Goal: Task Accomplishment & Management: Use online tool/utility

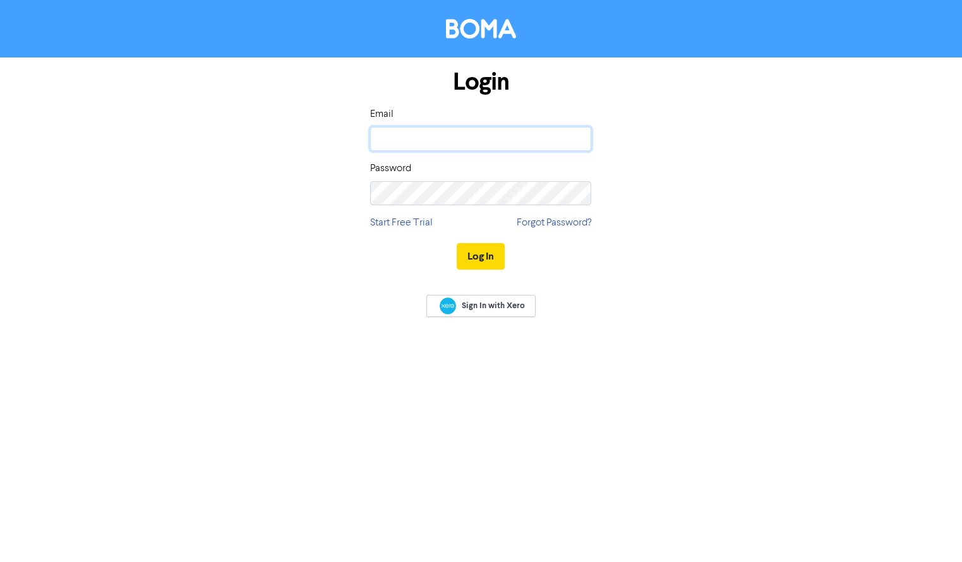
click at [423, 135] on input "email" at bounding box center [480, 139] width 221 height 24
type input "[PERSON_NAME][EMAIL_ADDRESS][PERSON_NAME][DOMAIN_NAME]"
click at [493, 258] on button "Log In" at bounding box center [481, 256] width 48 height 27
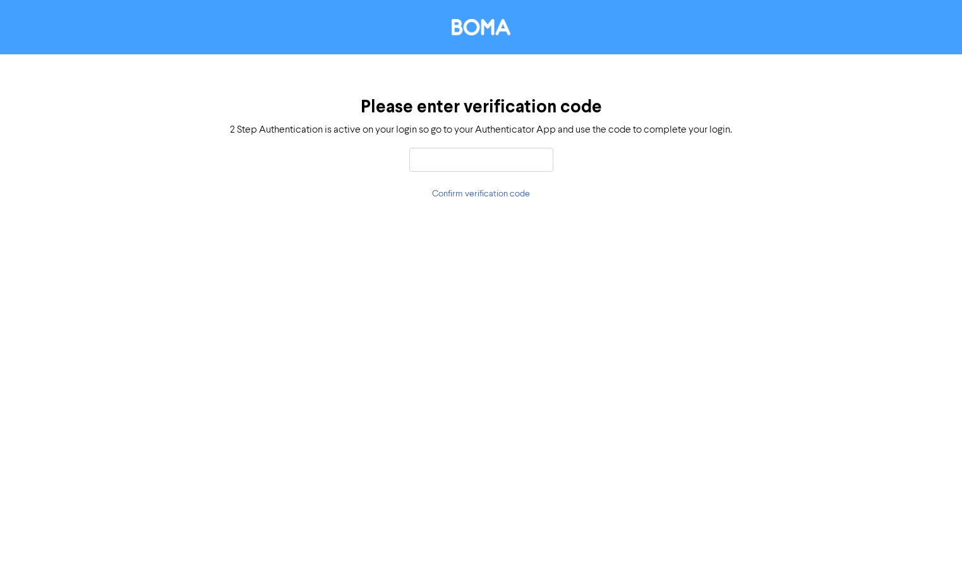
click at [474, 160] on input "text" at bounding box center [481, 160] width 144 height 24
type input "741396"
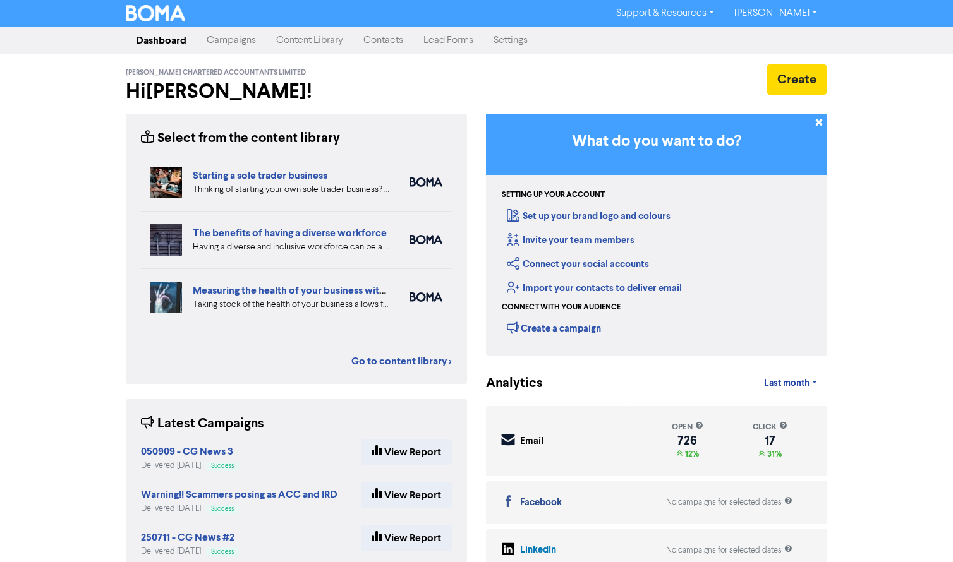
click at [229, 39] on link "Campaigns" at bounding box center [232, 40] width 70 height 25
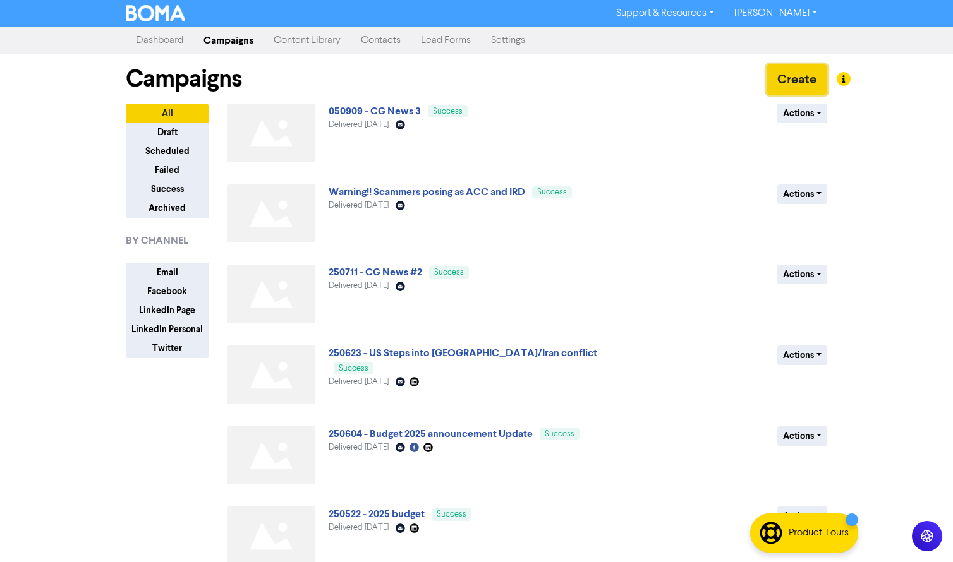
click at [792, 76] on button "Create" at bounding box center [797, 79] width 61 height 30
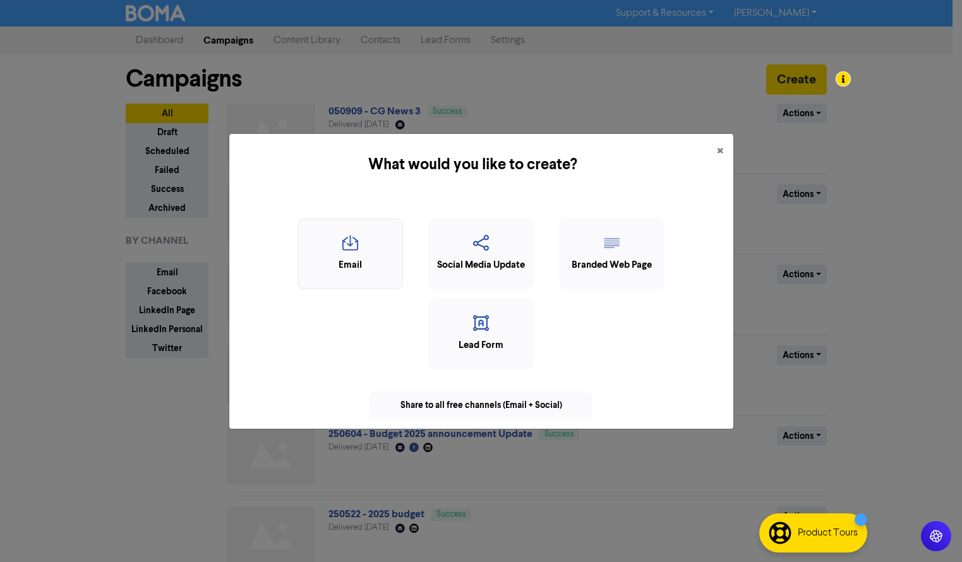
click at [355, 263] on div "Email" at bounding box center [351, 265] width 92 height 15
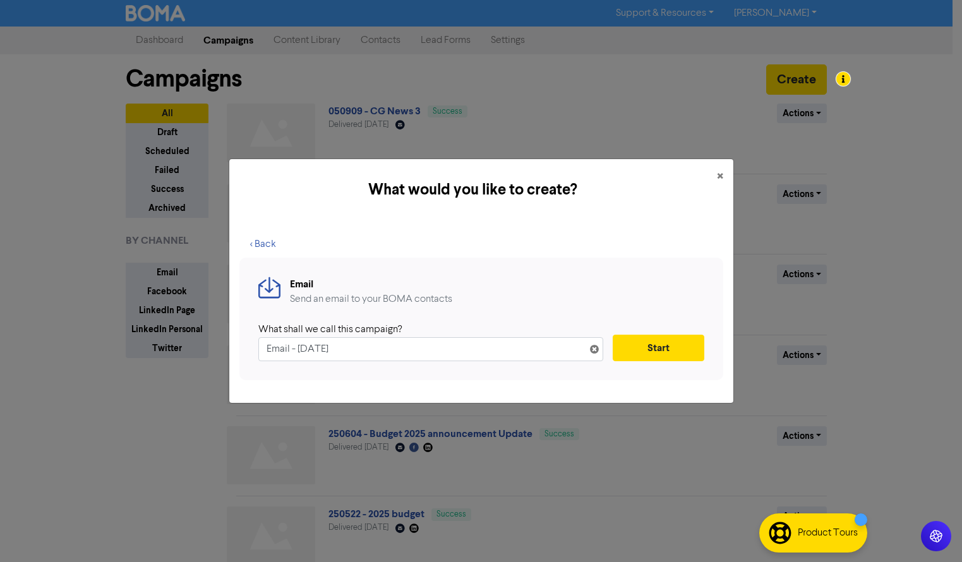
drag, startPoint x: 375, startPoint y: 355, endPoint x: 238, endPoint y: 353, distance: 137.1
click at [238, 353] on div "< Back Email Send an email to your BOMA contacts What shall we call this campai…" at bounding box center [481, 312] width 504 height 183
click at [463, 348] on input "250930 - Protect your business from Cyber" at bounding box center [430, 349] width 345 height 24
click at [432, 352] on input "250930 - Protect your business from Cyber crime" at bounding box center [430, 349] width 345 height 24
type input "250930 - Protect your business from cyber crime"
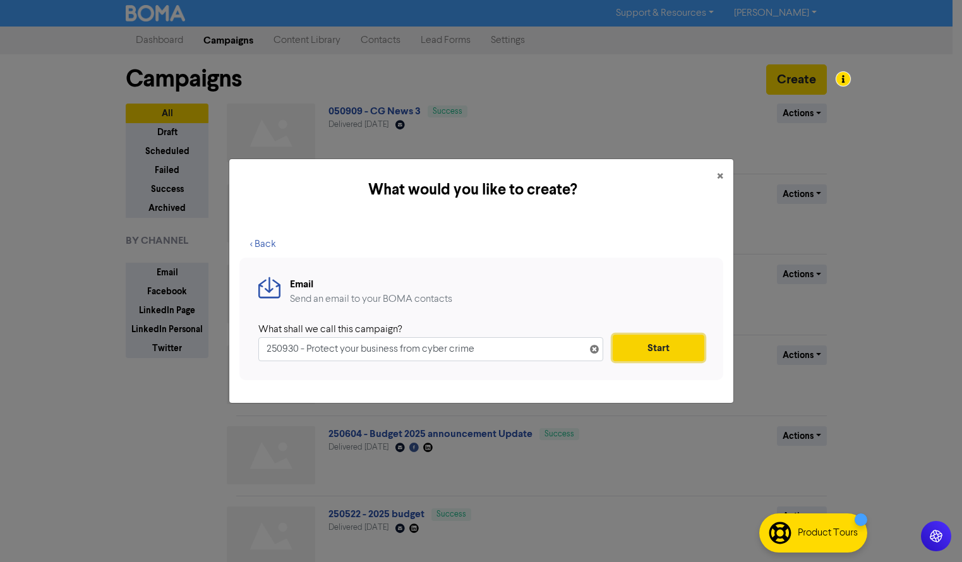
click at [676, 351] on button "Start" at bounding box center [659, 348] width 92 height 27
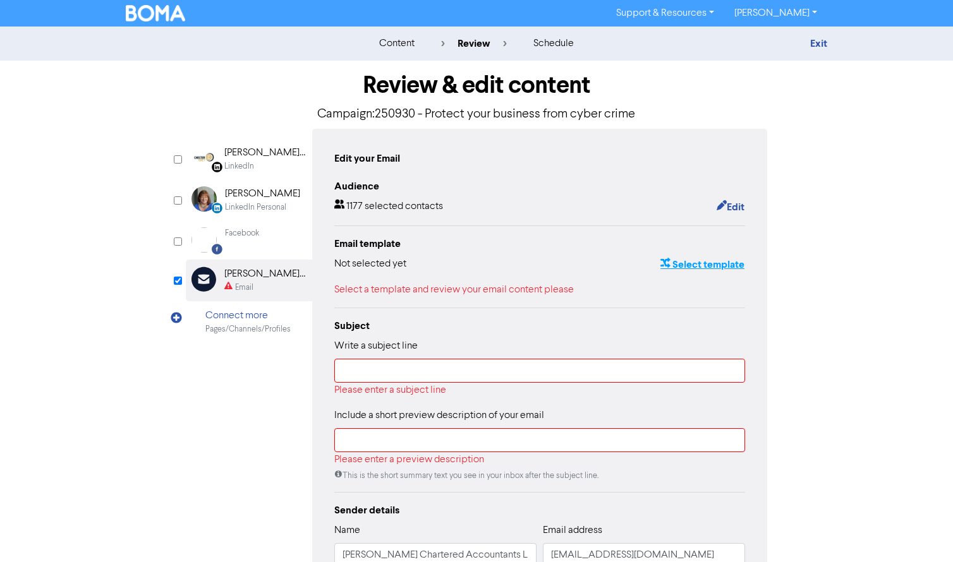
click at [693, 265] on button "Select template" at bounding box center [702, 265] width 85 height 16
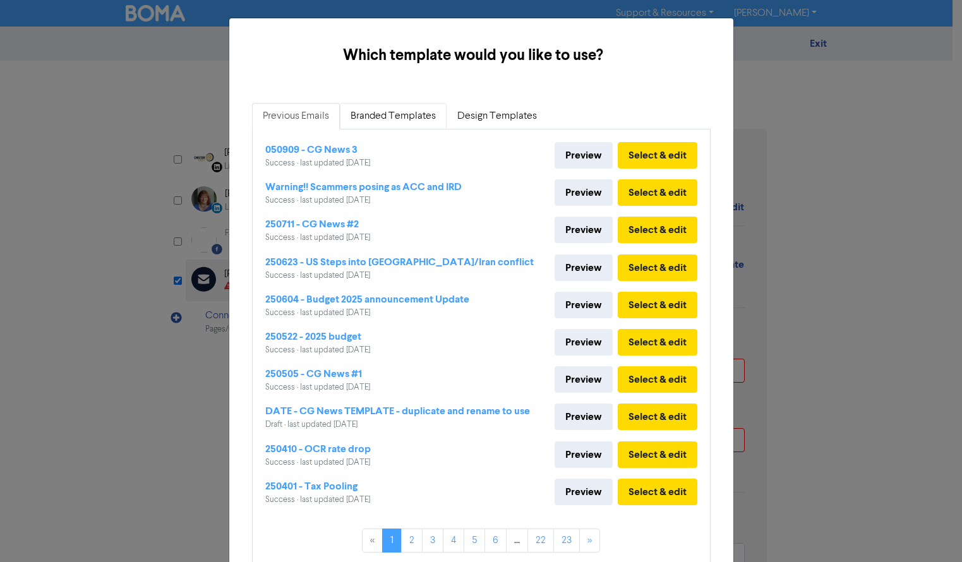
click at [383, 114] on link "Branded Templates" at bounding box center [393, 116] width 107 height 27
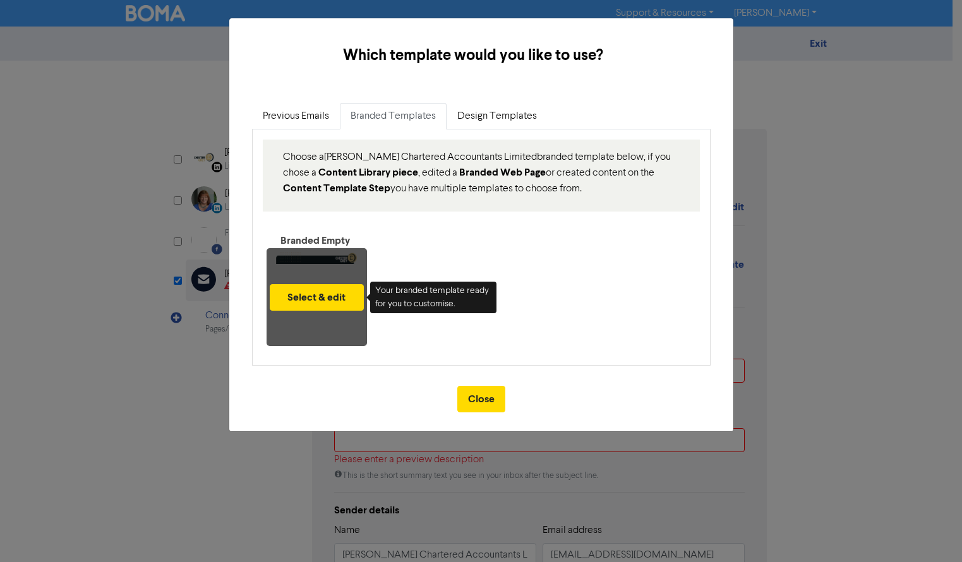
click at [313, 280] on div "Select & edit" at bounding box center [317, 297] width 100 height 98
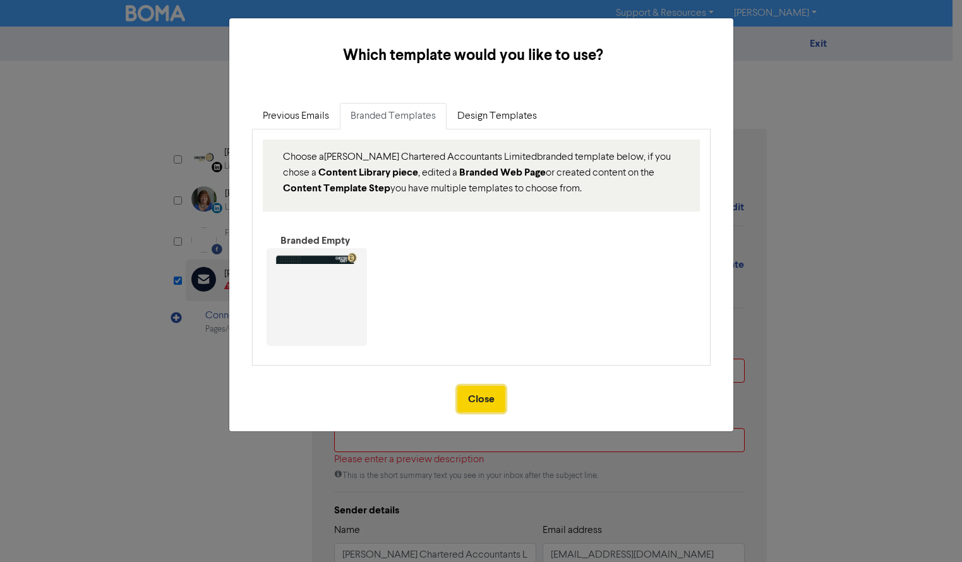
click at [476, 401] on button "Close" at bounding box center [482, 399] width 48 height 27
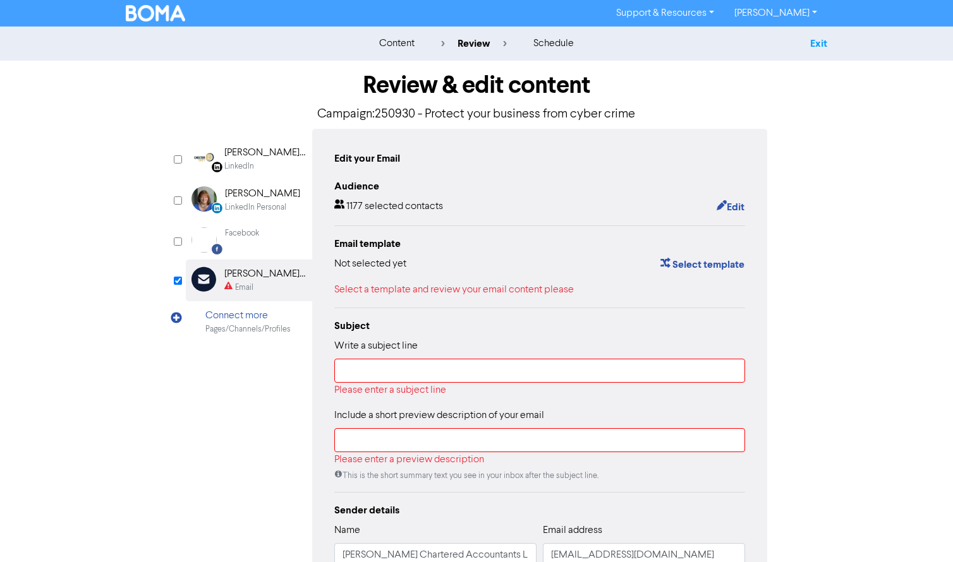
click at [819, 44] on link "Exit" at bounding box center [818, 43] width 17 height 13
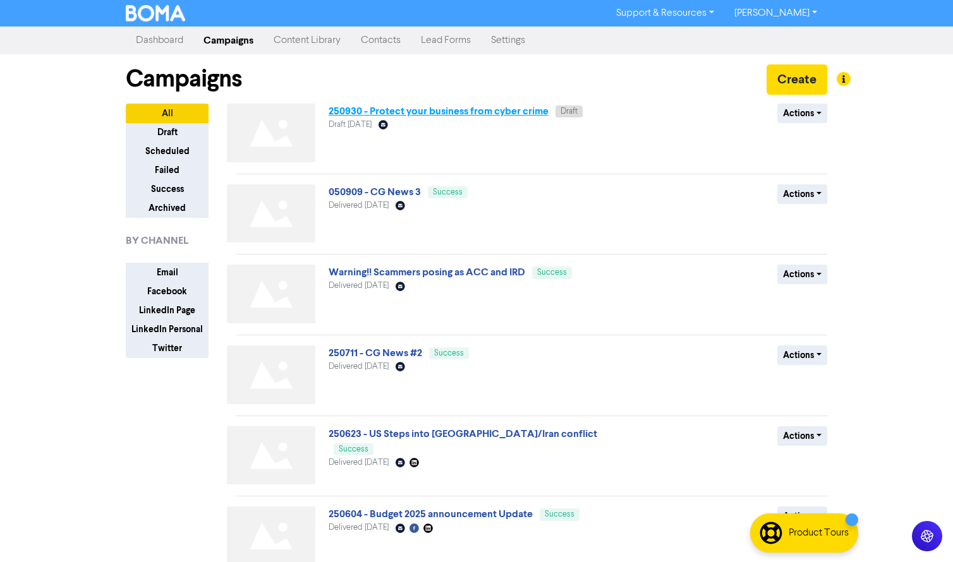
click at [484, 112] on link "250930 - Protect your business from cyber crime" at bounding box center [439, 111] width 220 height 13
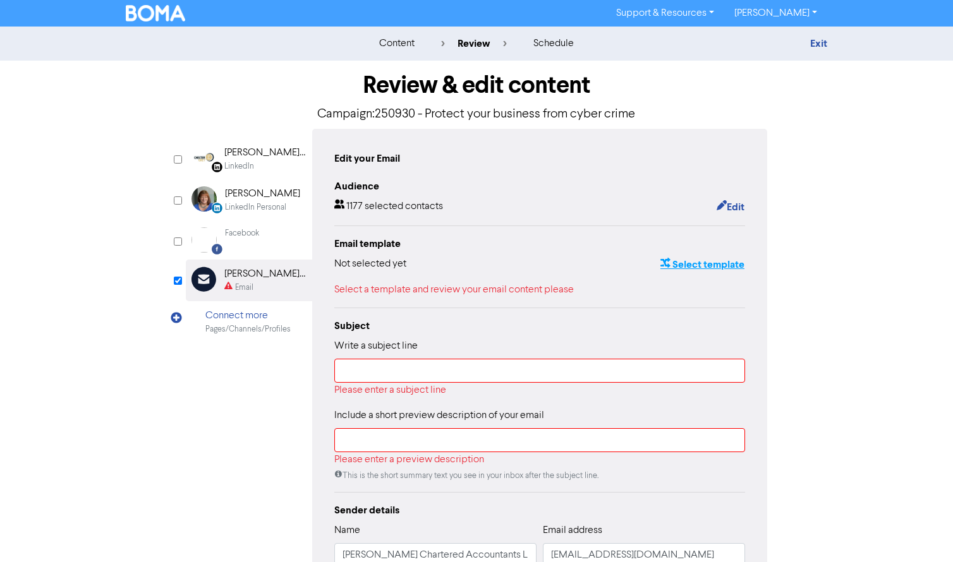
click at [703, 265] on button "Select template" at bounding box center [702, 265] width 85 height 16
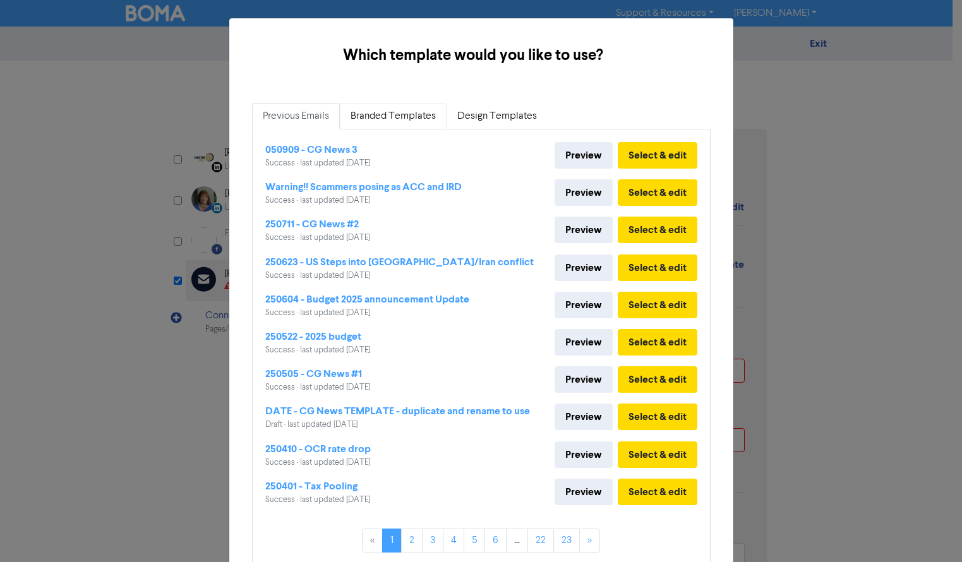
click at [372, 111] on link "Branded Templates" at bounding box center [393, 116] width 107 height 27
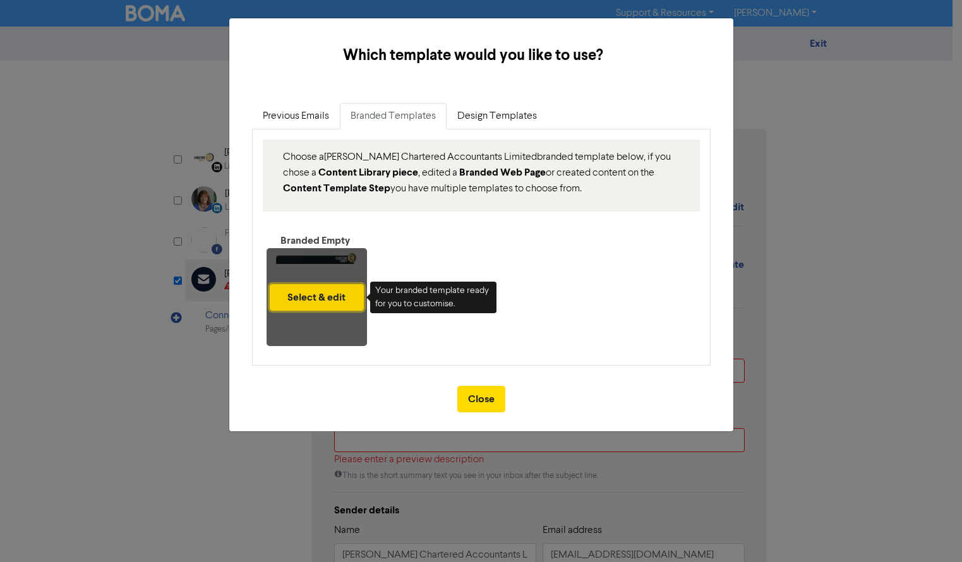
drag, startPoint x: 317, startPoint y: 296, endPoint x: 310, endPoint y: 296, distance: 7.0
click at [315, 296] on button "Select & edit" at bounding box center [317, 297] width 94 height 27
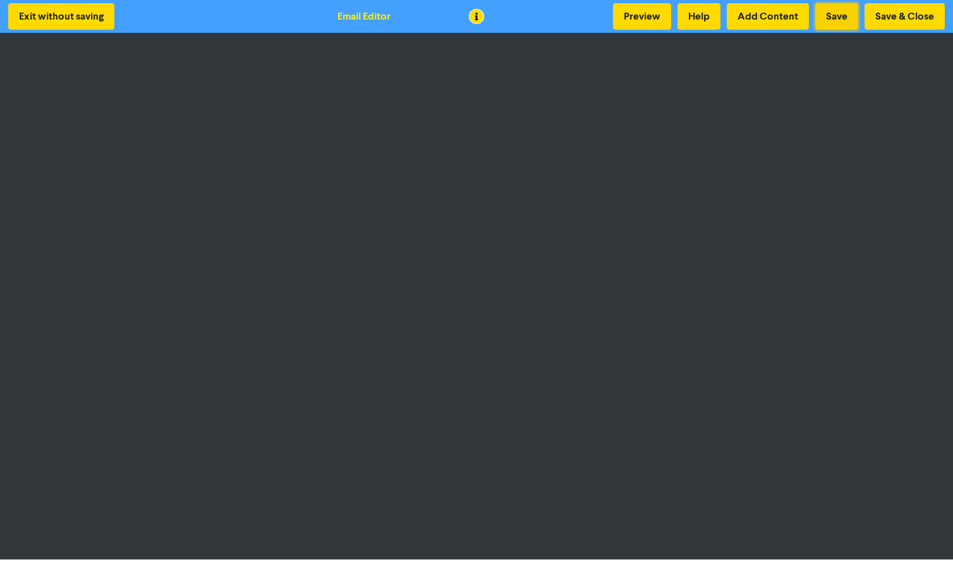
click at [845, 14] on button "Save" at bounding box center [836, 16] width 43 height 27
click at [645, 14] on button "Preview" at bounding box center [642, 16] width 58 height 27
click at [895, 17] on button "Save & Close" at bounding box center [904, 16] width 80 height 27
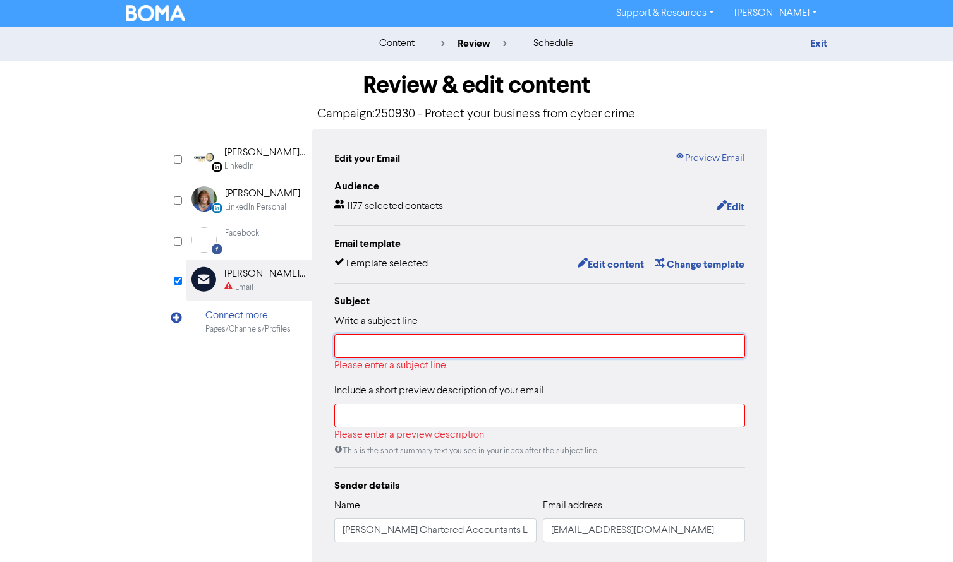
click at [485, 352] on input "text" at bounding box center [539, 346] width 411 height 24
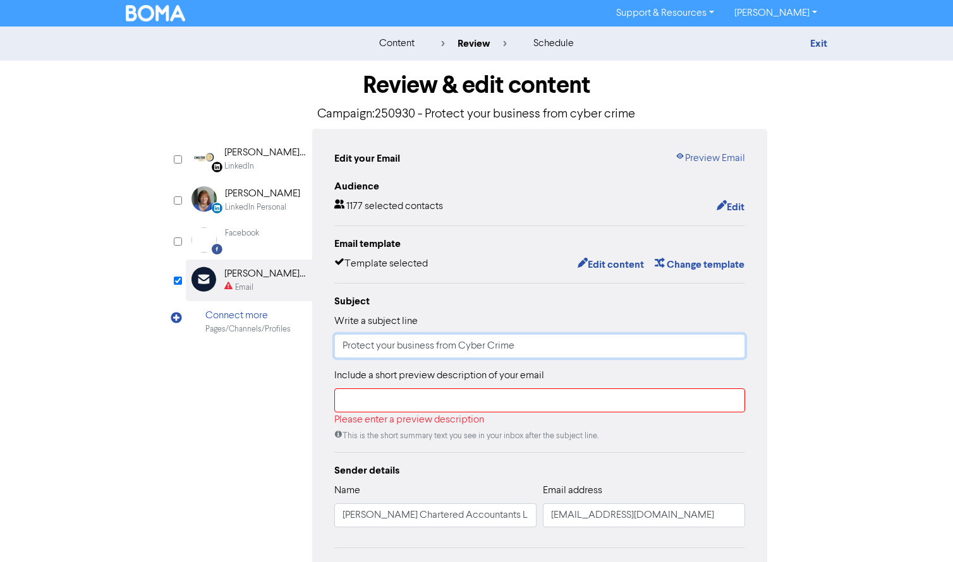
type input "Protect your business from Cyber Crime"
click at [425, 399] on input "text" at bounding box center [539, 401] width 411 height 24
drag, startPoint x: 453, startPoint y: 404, endPoint x: 461, endPoint y: 407, distance: 8.8
click at [453, 404] on input "text" at bounding box center [539, 401] width 411 height 24
paste input "Your IT systems and software are the backbone of your business. With so many pa…"
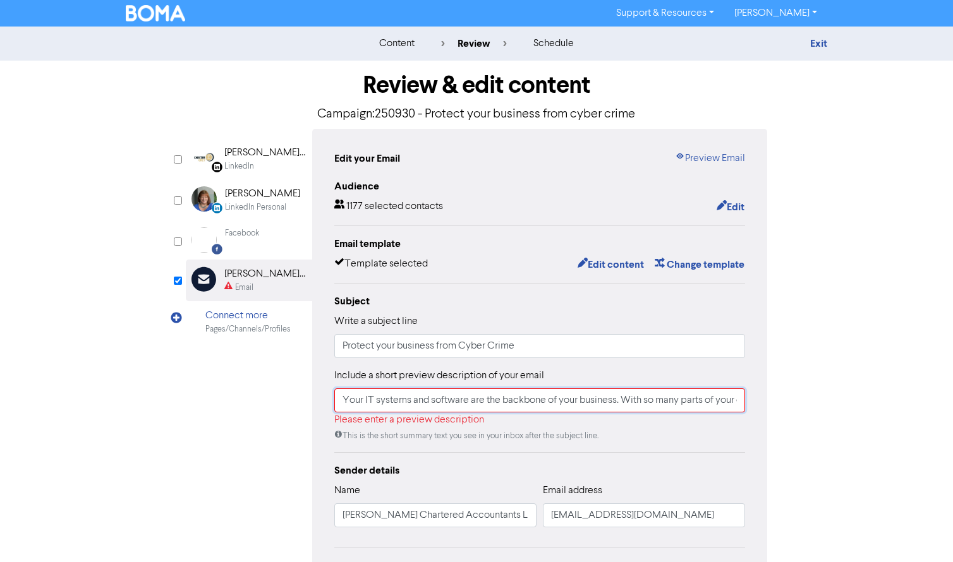
scroll to position [0, 330]
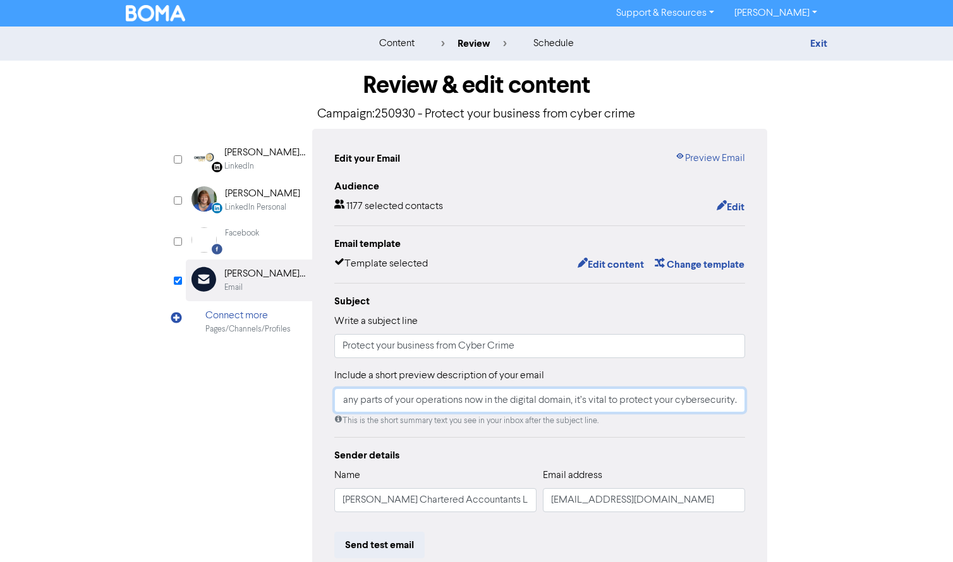
click at [576, 401] on input "Your IT systems and software are the backbone of your business. With so many pa…" at bounding box center [539, 401] width 411 height 24
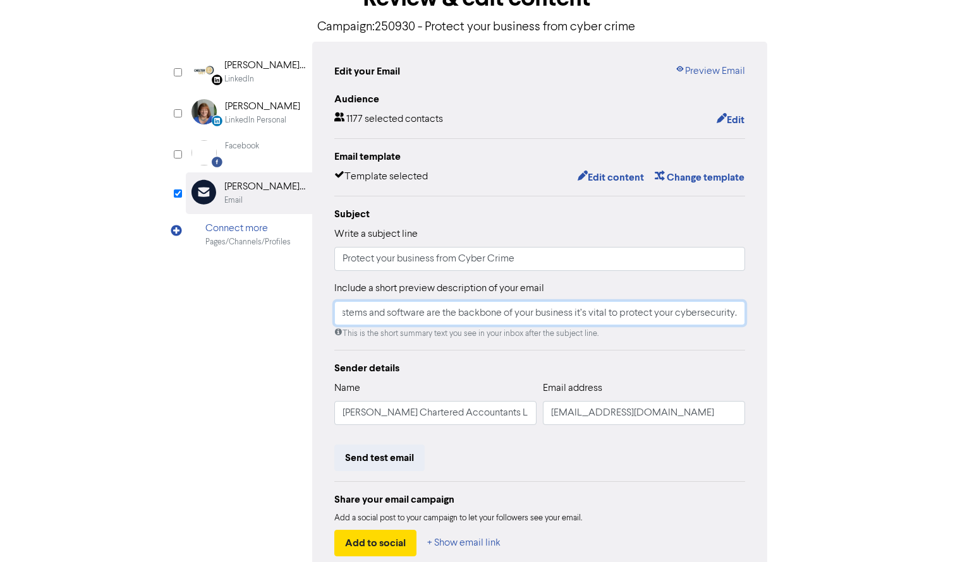
scroll to position [162, 0]
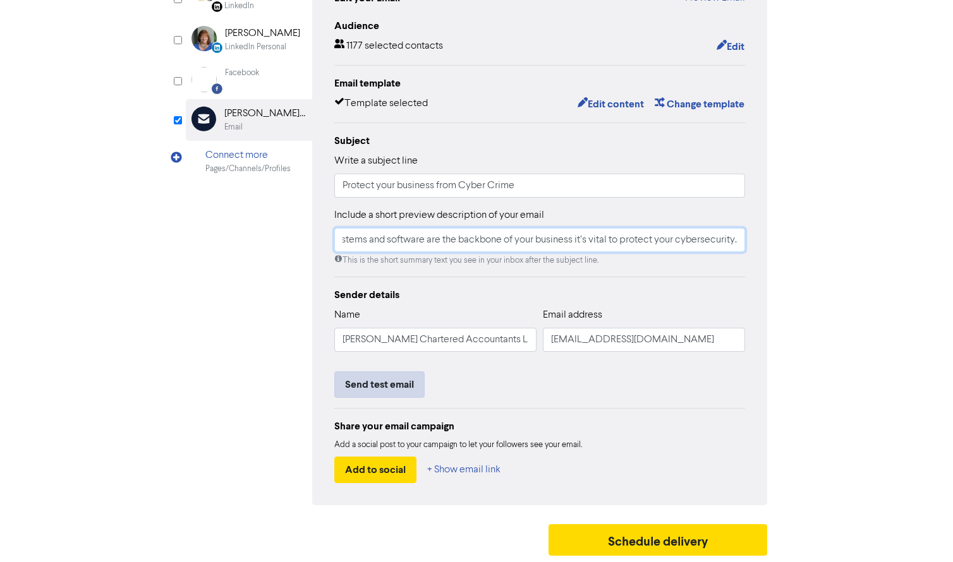
type input "Your IT systems and software are the backbone of your business it’s vital to pr…"
click at [390, 384] on button "Send test email" at bounding box center [379, 385] width 90 height 27
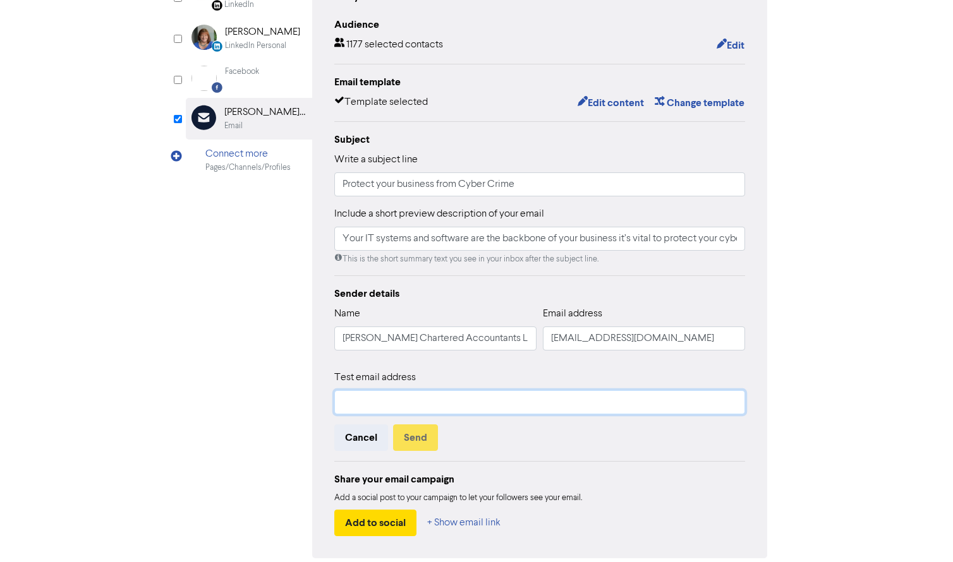
click at [389, 397] on input "text" at bounding box center [539, 403] width 411 height 24
type input "[PERSON_NAME][EMAIL_ADDRESS][DOMAIN_NAME]"
click at [413, 447] on button "Send" at bounding box center [415, 438] width 45 height 27
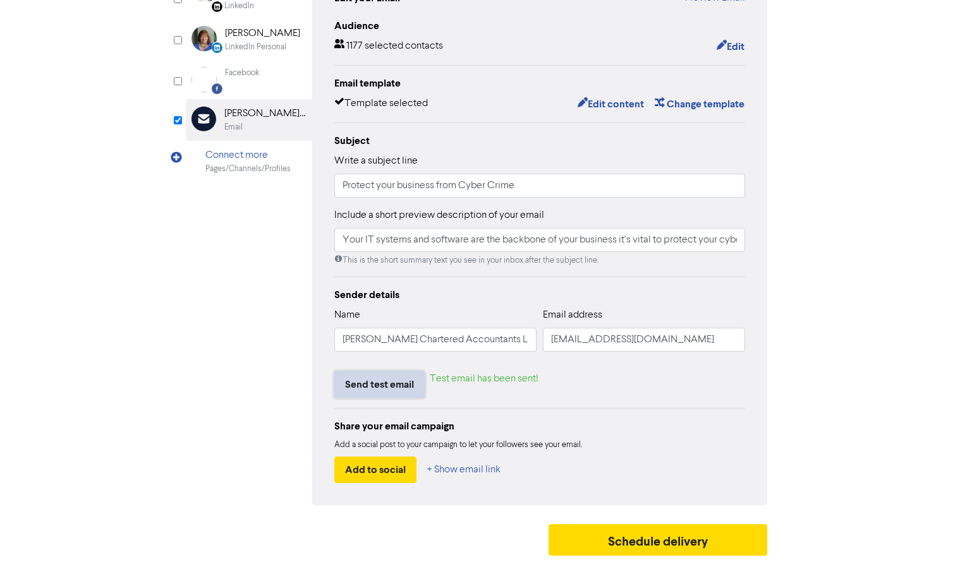
click at [375, 385] on button "Send test email" at bounding box center [379, 385] width 90 height 27
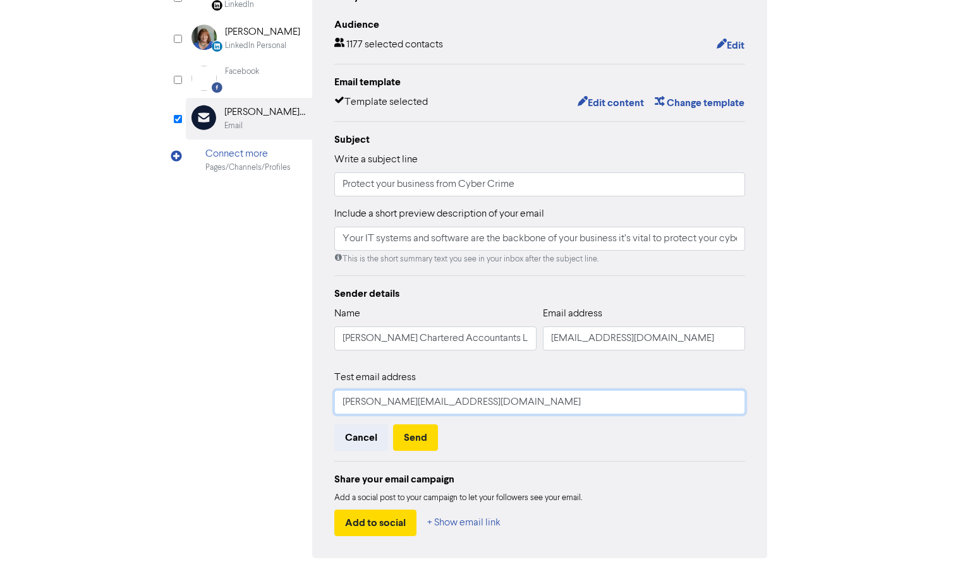
drag, startPoint x: 534, startPoint y: 399, endPoint x: 277, endPoint y: 407, distance: 256.7
click at [248, 404] on div "LinkedIn Page Created with Sketch. [PERSON_NAME] Chartered Accountants Limited …" at bounding box center [476, 262] width 581 height 591
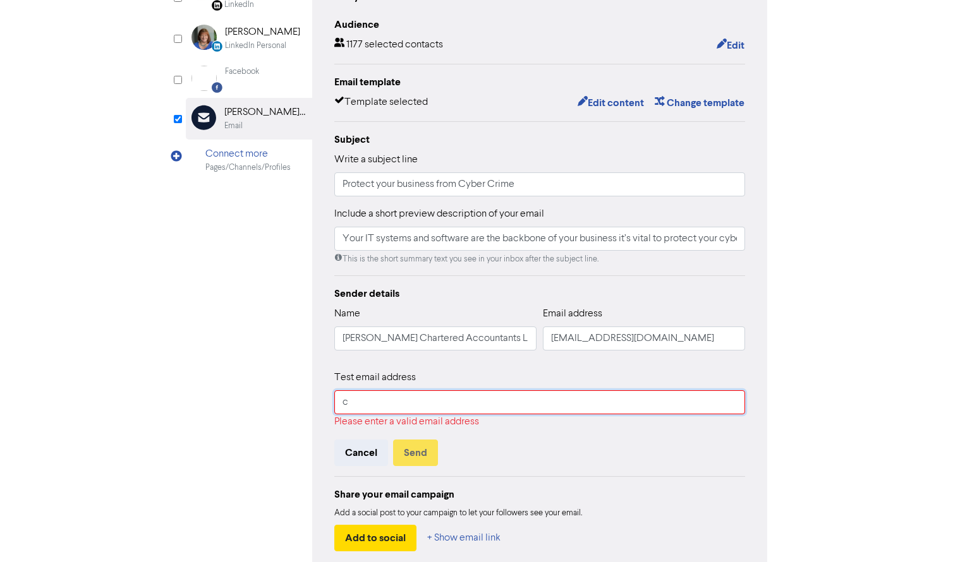
type input "[PERSON_NAME][EMAIL_ADDRESS][PERSON_NAME][DOMAIN_NAME]"
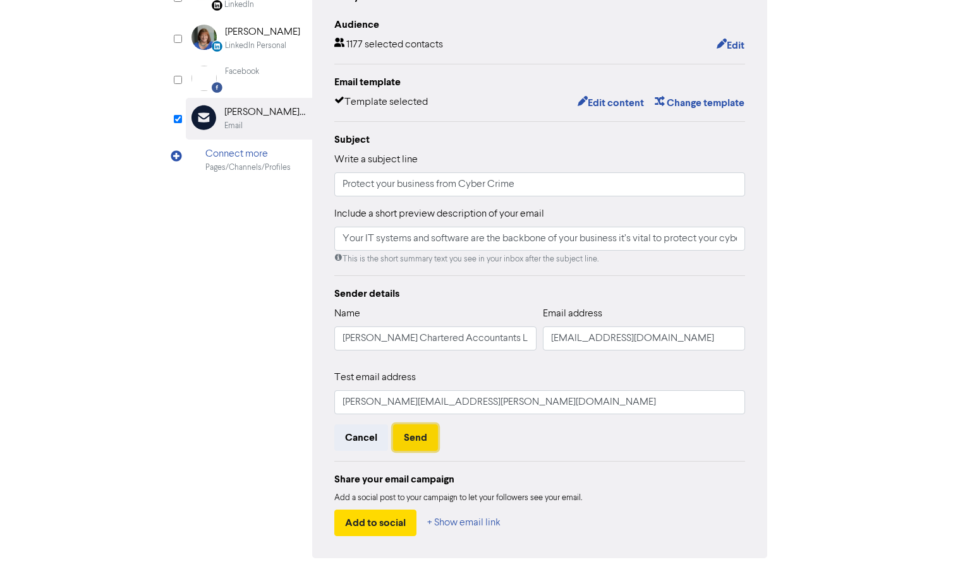
click at [416, 439] on button "Send" at bounding box center [415, 438] width 45 height 27
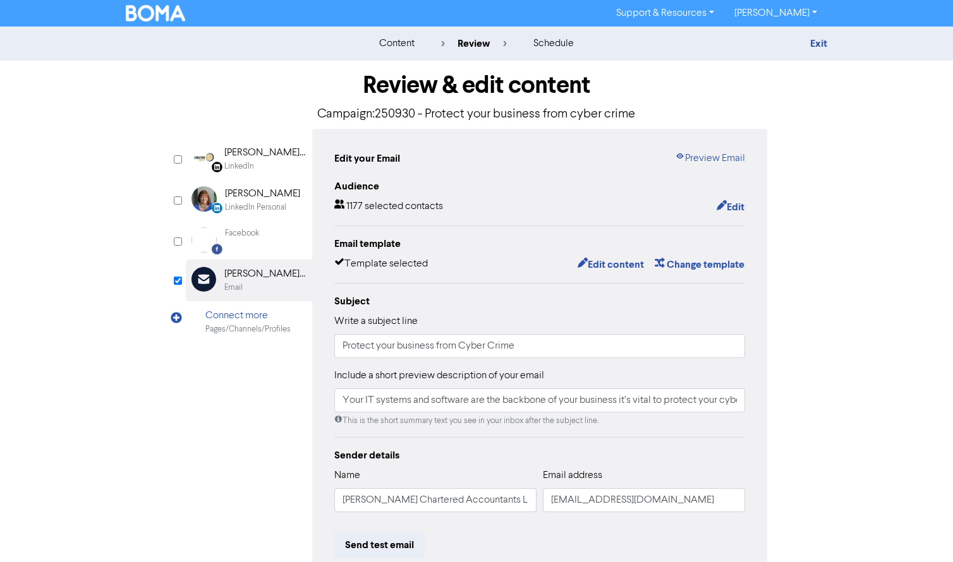
click at [260, 203] on div "LinkedIn Personal" at bounding box center [255, 208] width 61 height 12
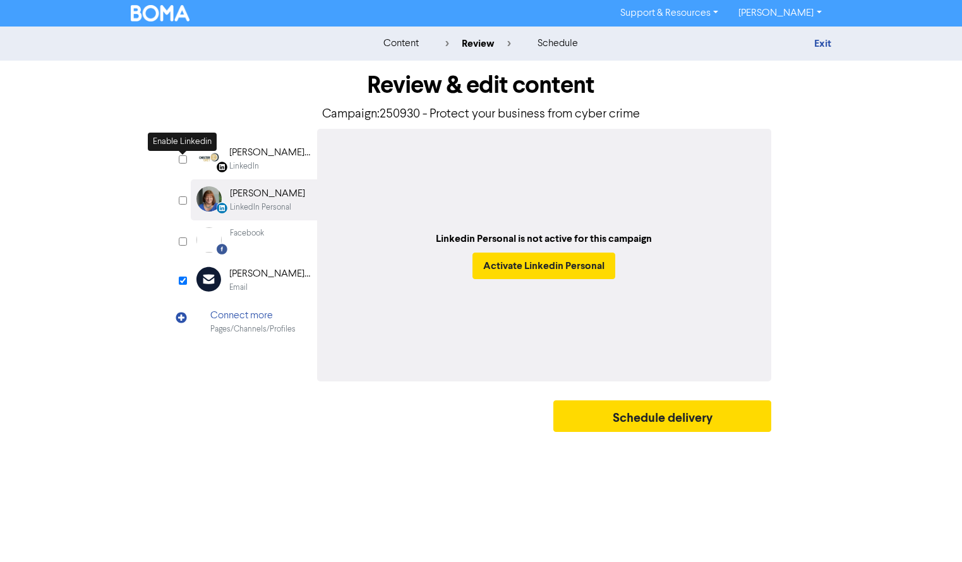
click at [185, 159] on input "checkbox" at bounding box center [183, 159] width 8 height 8
checkbox input "true"
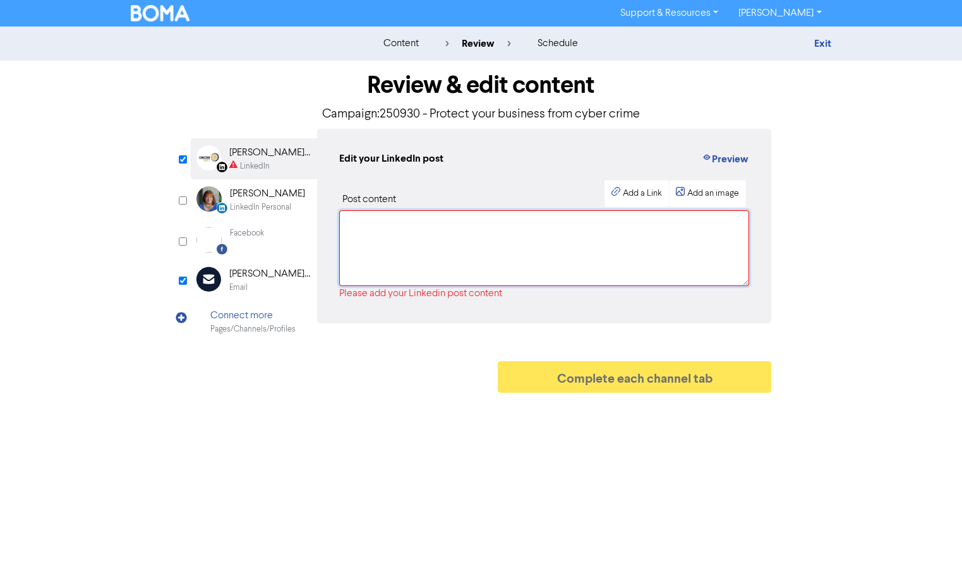
click at [457, 234] on textarea at bounding box center [544, 248] width 411 height 76
click at [397, 42] on div "content" at bounding box center [401, 43] width 35 height 15
click at [243, 277] on div "[PERSON_NAME] Chartered Accountants Limited" at bounding box center [269, 274] width 81 height 15
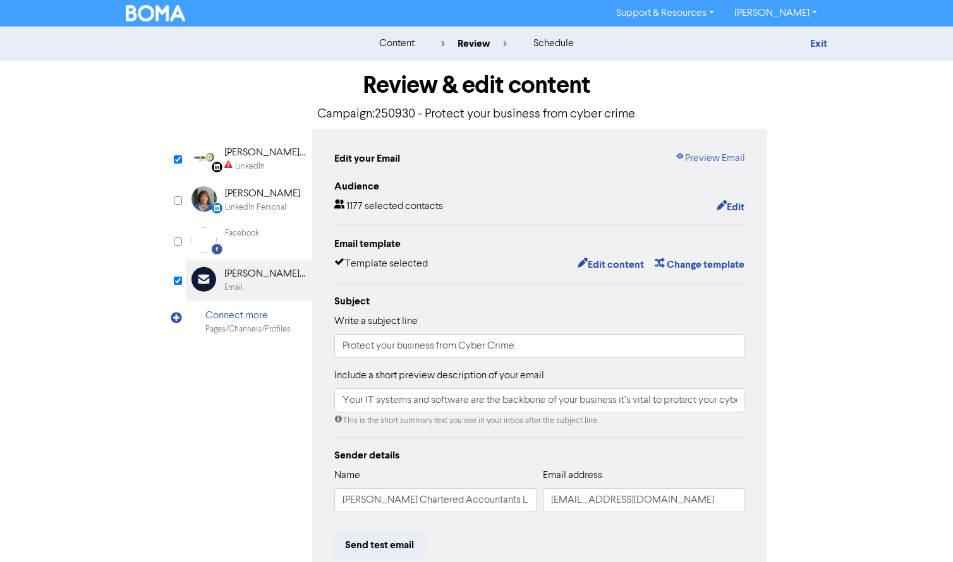
click at [248, 154] on div "[PERSON_NAME] Chartered Accountants Limited" at bounding box center [264, 152] width 81 height 15
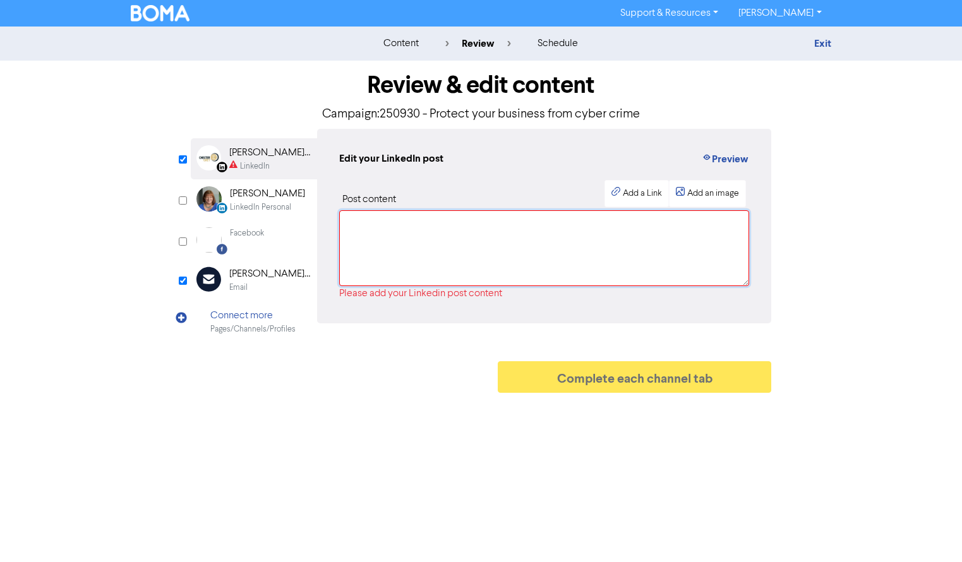
click at [420, 230] on textarea at bounding box center [544, 248] width 411 height 76
click at [463, 237] on textarea at bounding box center [544, 248] width 411 height 76
paste textarea "Your IT systems and software are the backbone of your business. With so many pa…"
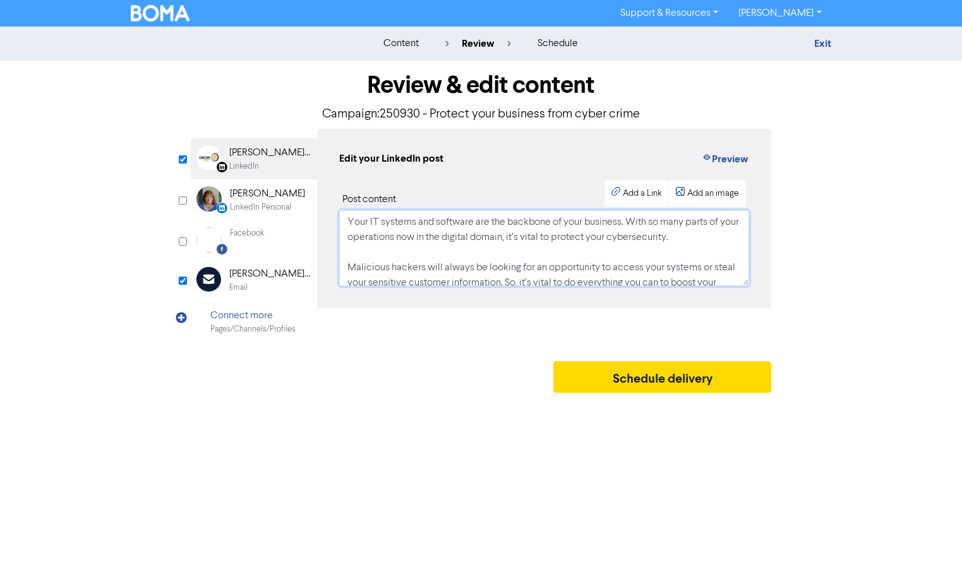
scroll to position [35, 0]
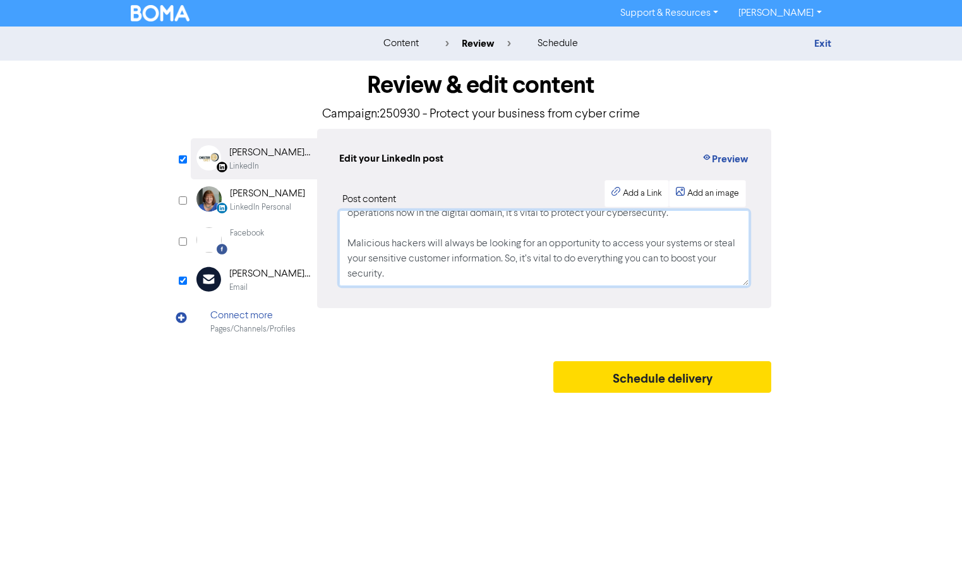
click at [394, 221] on textarea "Your IT systems and software are the backbone of your business. With so many pa…" at bounding box center [544, 248] width 411 height 76
click at [433, 264] on textarea "Your IT systems and software are the backbone of your business. With so many pa…" at bounding box center [544, 248] width 411 height 76
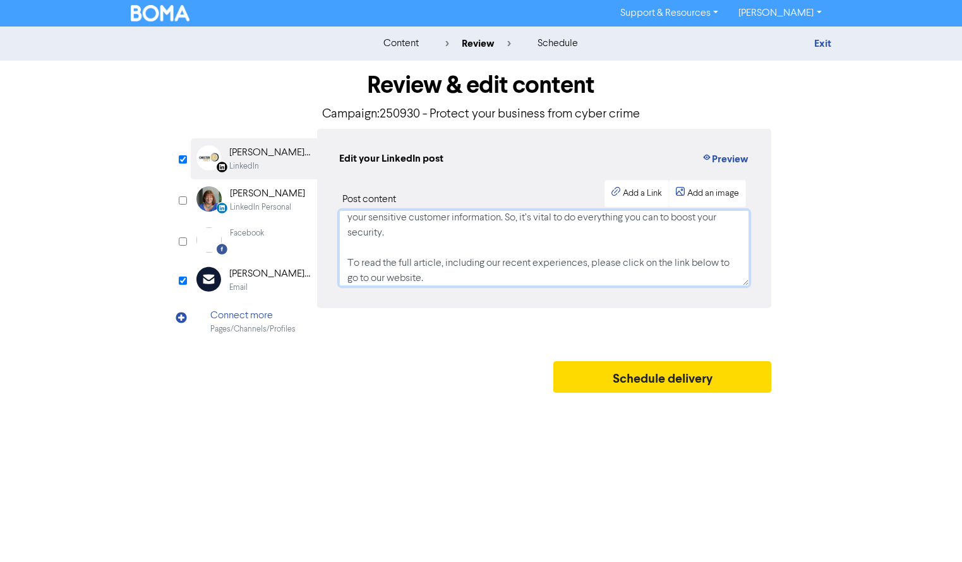
scroll to position [80, 0]
type textarea "Your IT systems and software are the backbone of your business. With so many pa…"
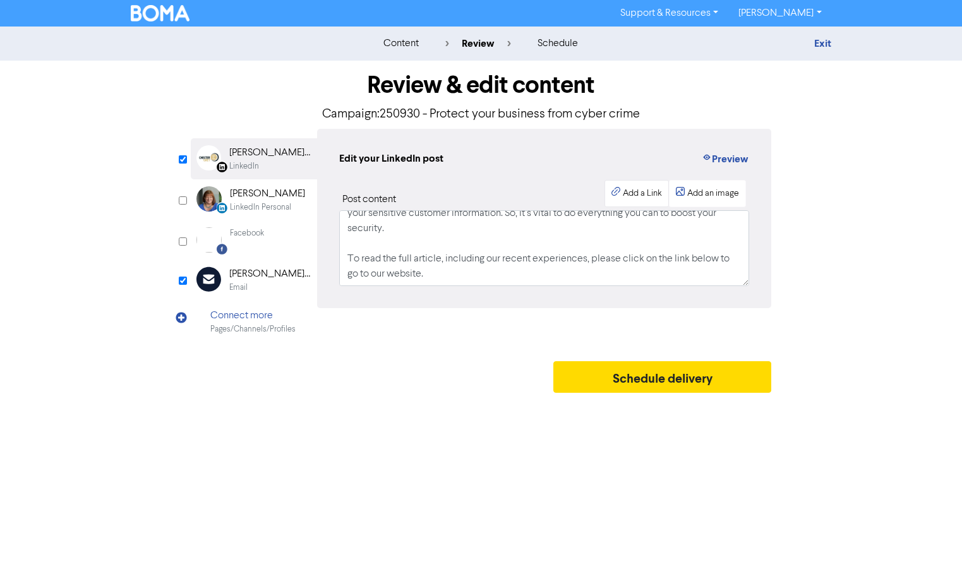
click at [636, 195] on div "Add a Link" at bounding box center [642, 193] width 39 height 13
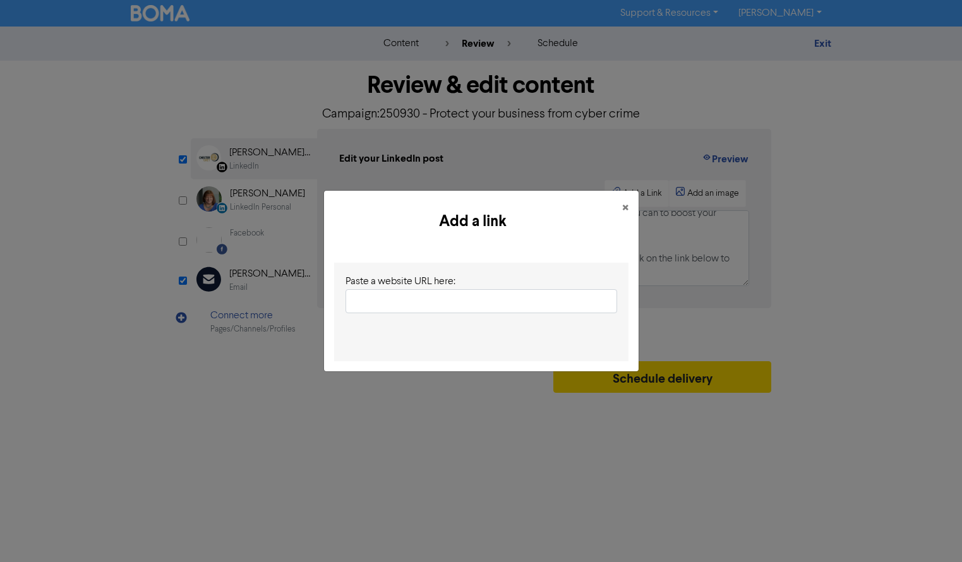
click at [452, 301] on input "text" at bounding box center [482, 301] width 272 height 24
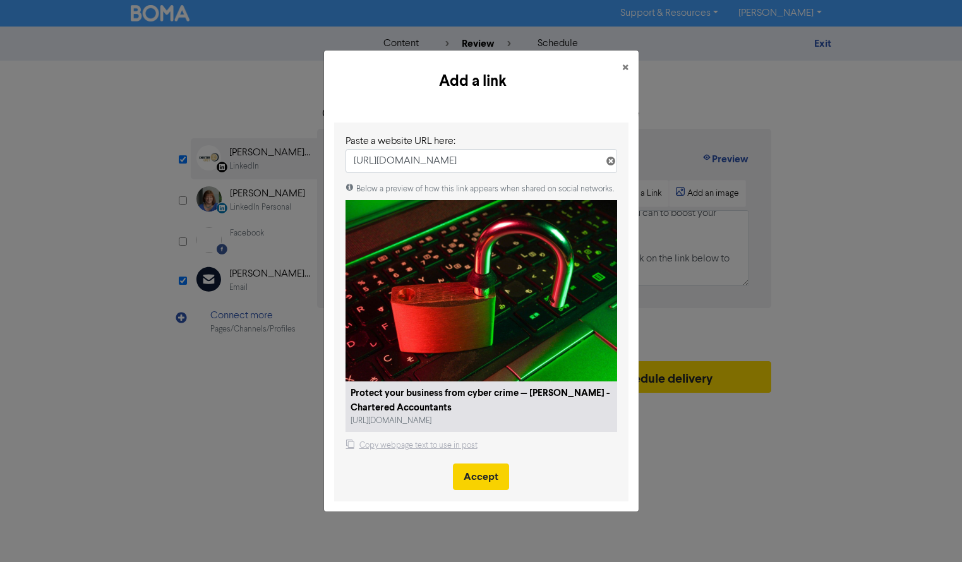
type input "[URL][DOMAIN_NAME]"
click at [487, 476] on button "Accept" at bounding box center [481, 477] width 56 height 27
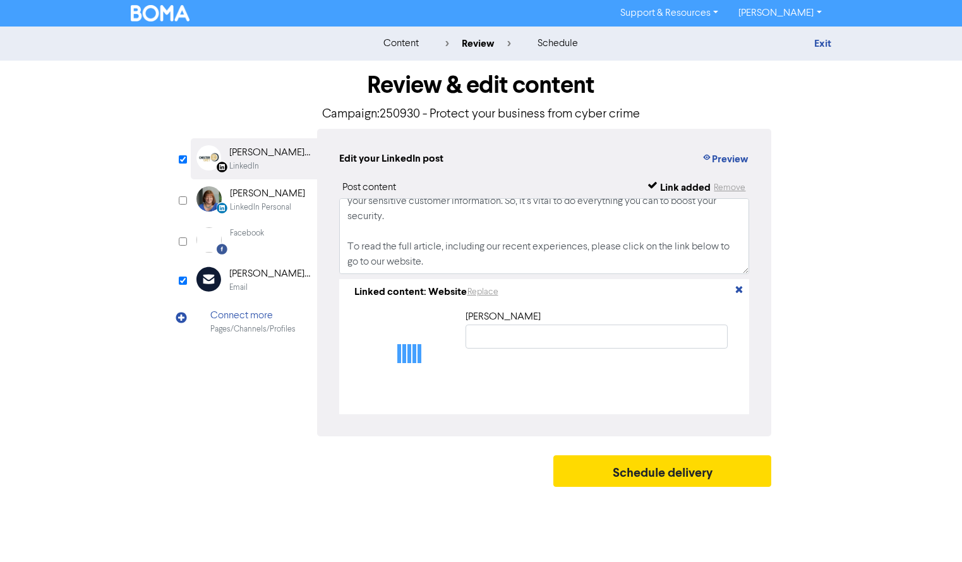
type input "Protect your business from cyber crime — [PERSON_NAME] - Chartered Accountants"
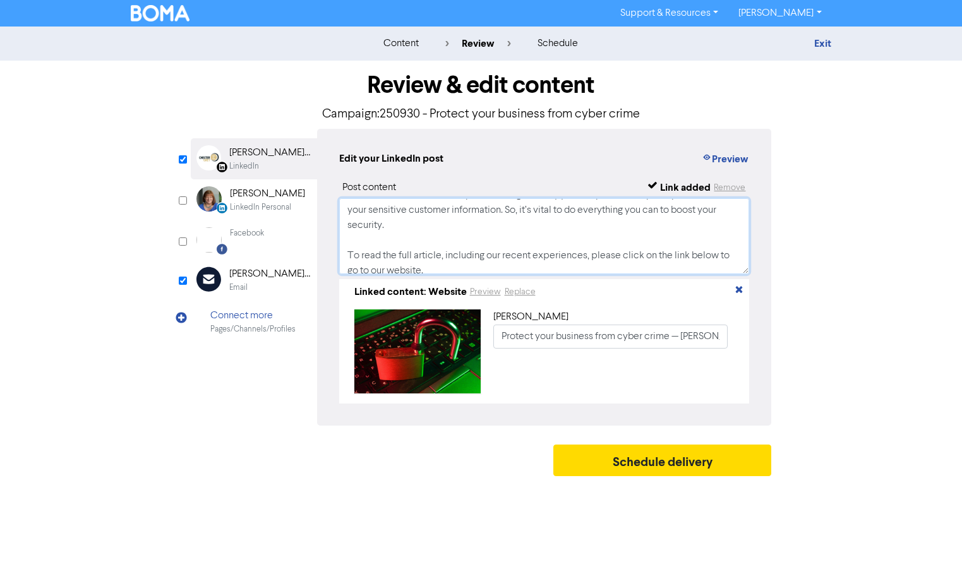
scroll to position [100, 0]
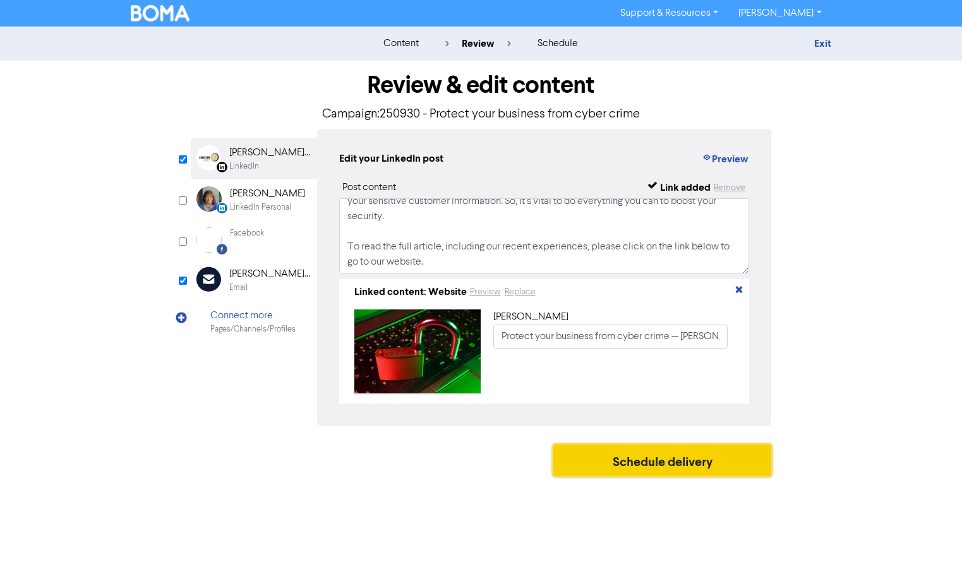
click at [655, 468] on button "Schedule delivery" at bounding box center [663, 461] width 219 height 32
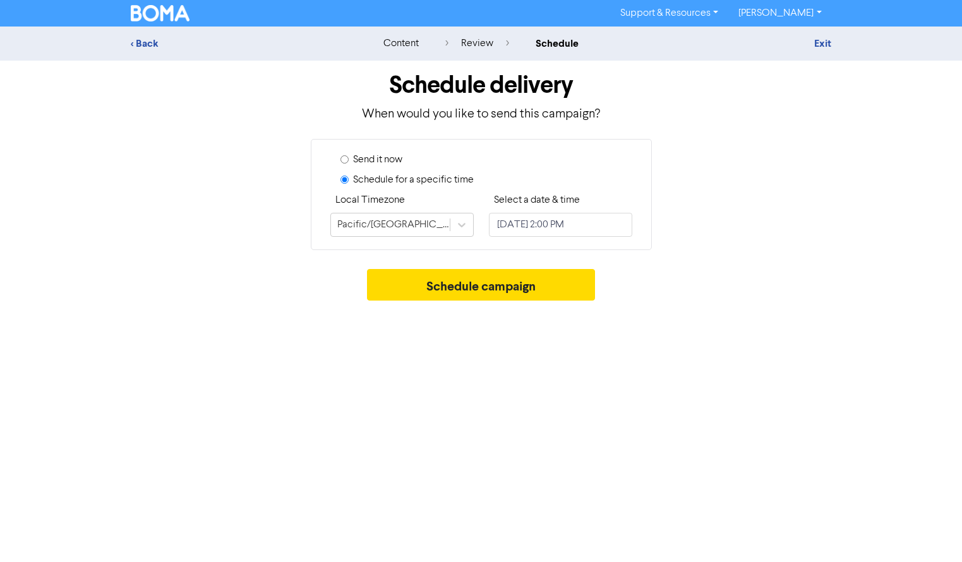
click at [344, 157] on input "Send it now" at bounding box center [345, 159] width 8 height 8
radio input "true"
radio input "false"
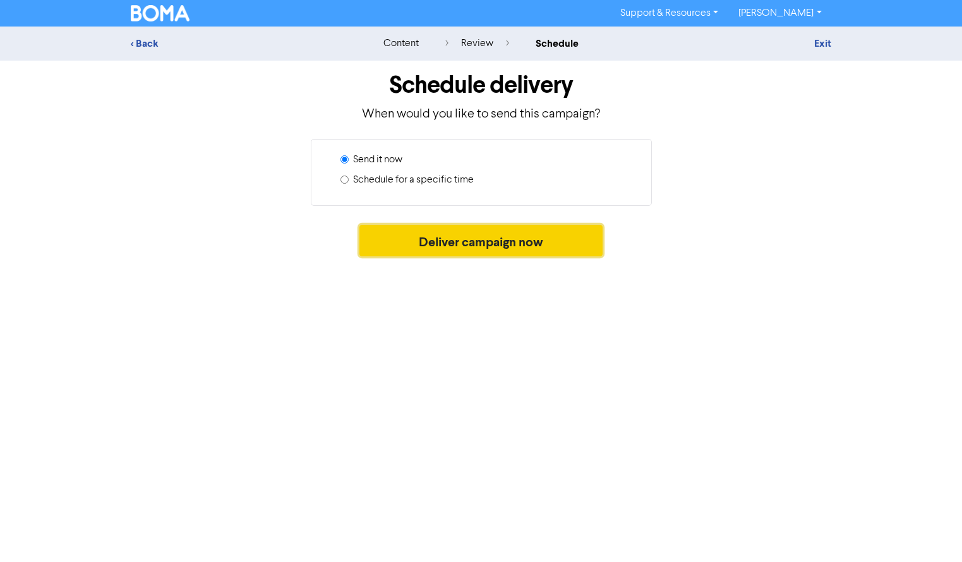
click at [475, 245] on button "Deliver campaign now" at bounding box center [481, 241] width 243 height 32
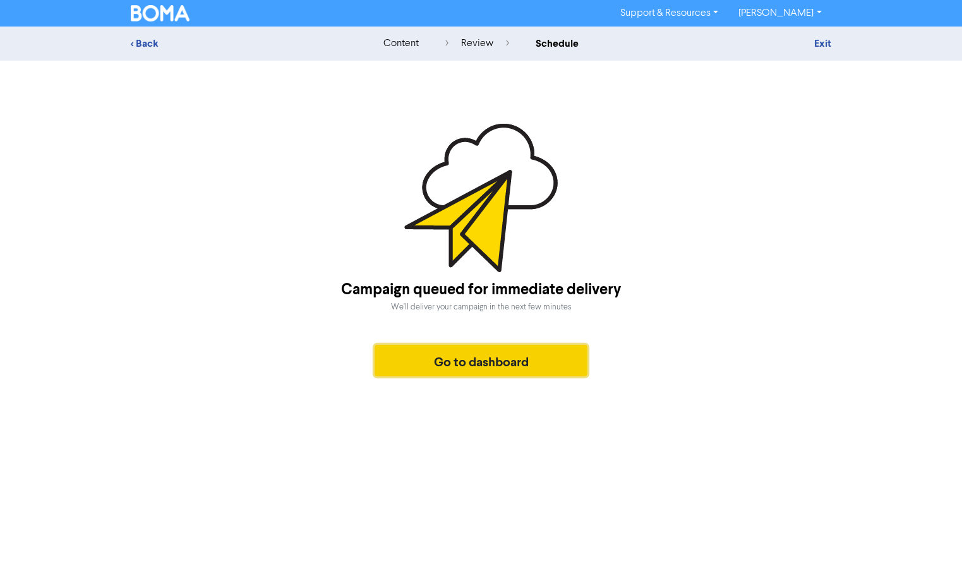
click at [486, 364] on button "Go to dashboard" at bounding box center [482, 361] width 214 height 32
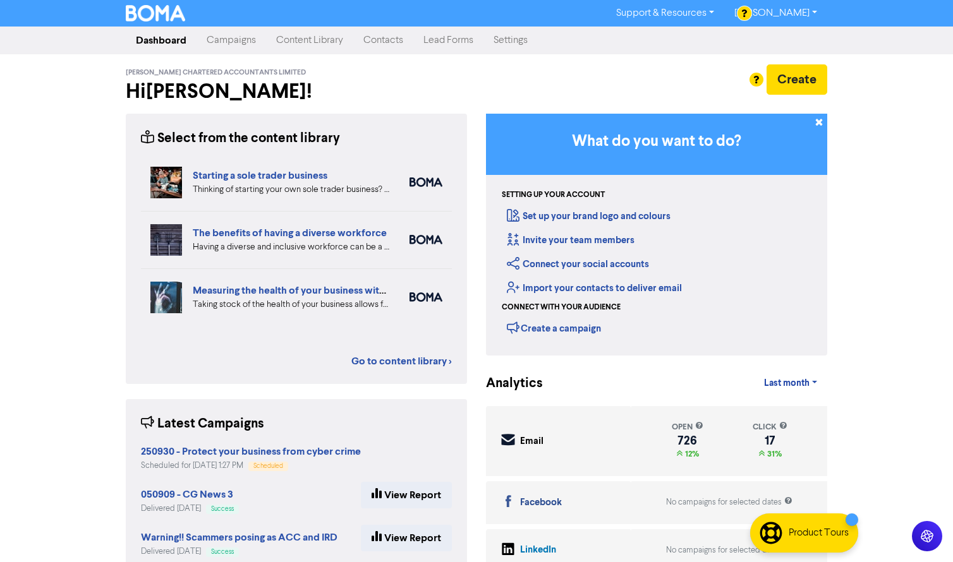
click at [220, 45] on link "Campaigns" at bounding box center [232, 40] width 70 height 25
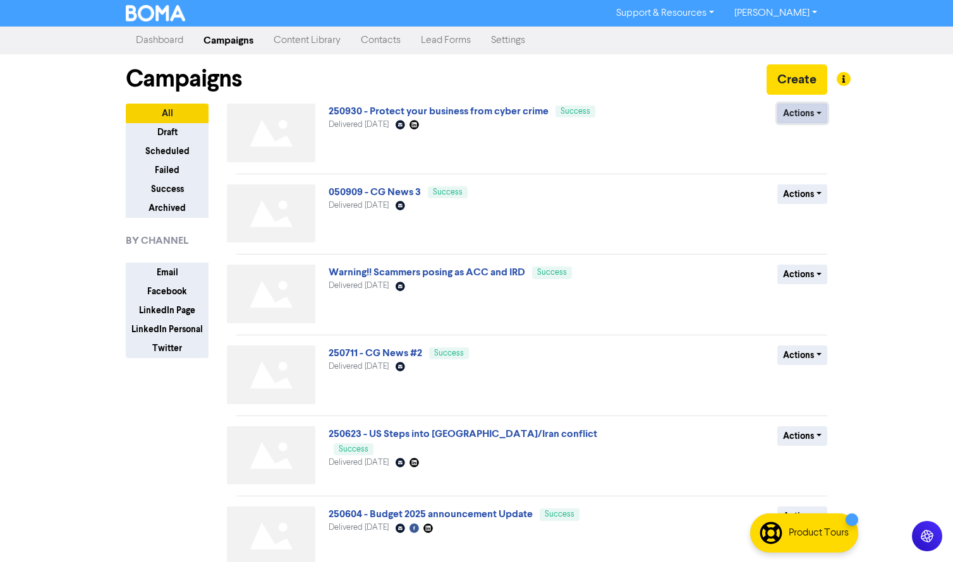
click at [804, 113] on button "Actions" at bounding box center [802, 114] width 50 height 20
click at [492, 114] on link "250930 - Protect your business from cyber crime" at bounding box center [439, 111] width 220 height 13
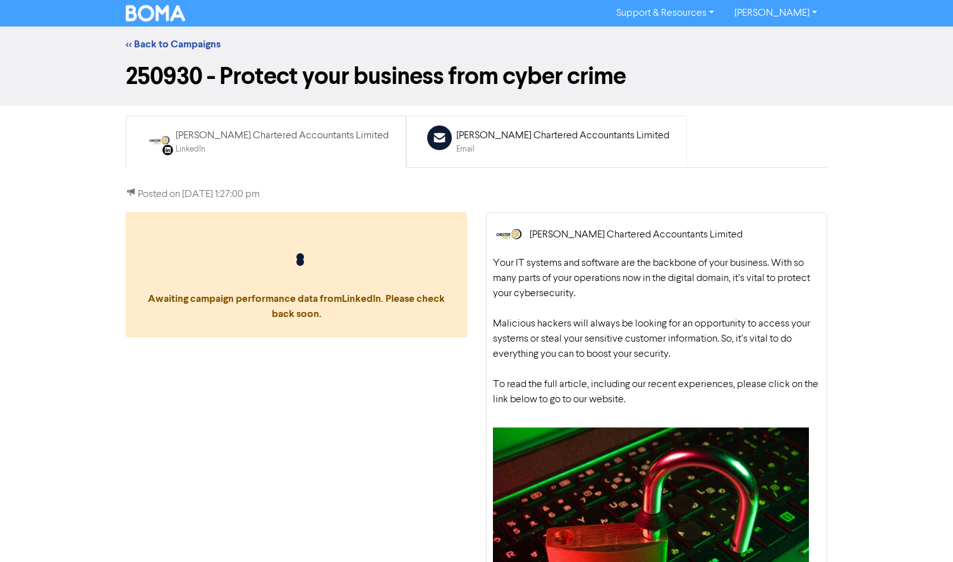
click at [513, 135] on div "[PERSON_NAME] Chartered Accountants Limited" at bounding box center [562, 135] width 213 height 15
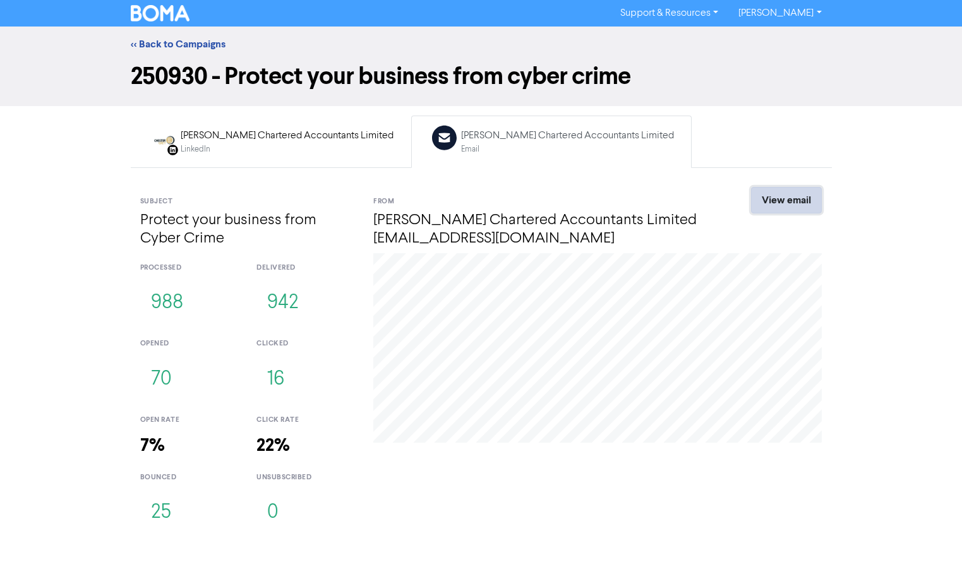
click at [777, 196] on link "View email" at bounding box center [786, 200] width 71 height 27
